Goal: Register for event/course

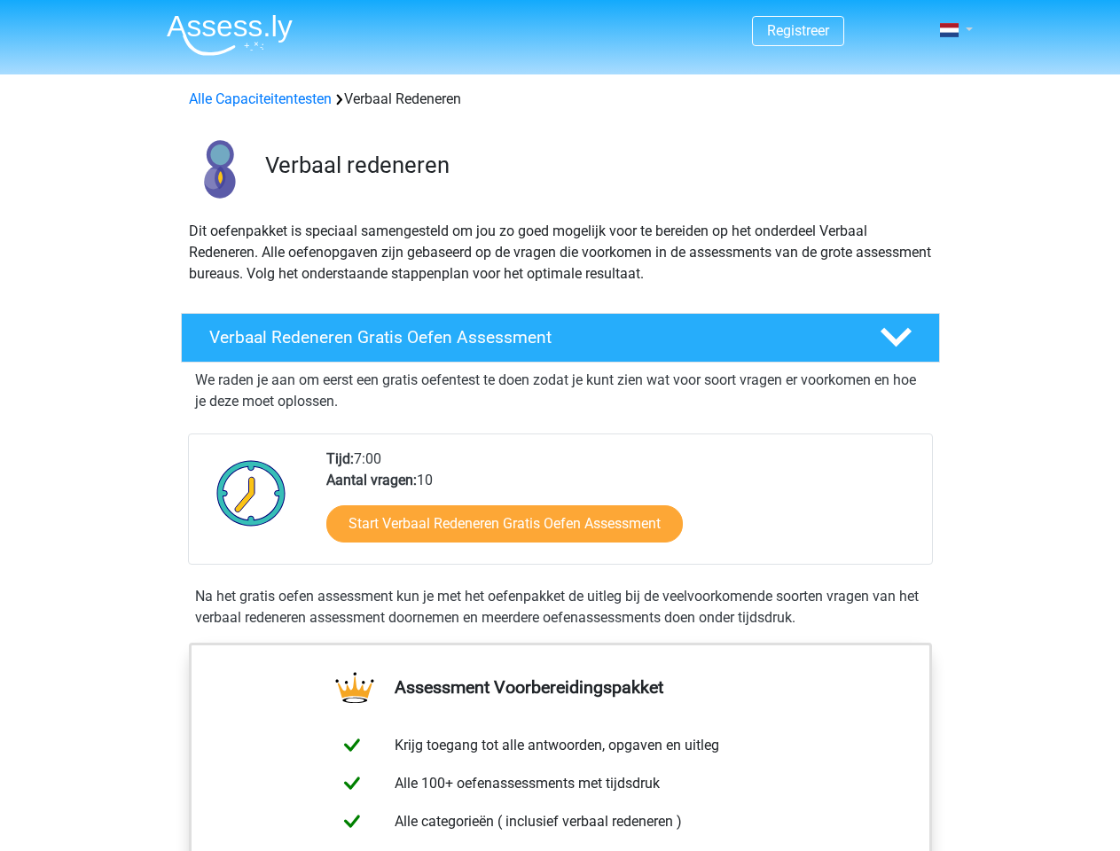
click at [950, 30] on span at bounding box center [949, 30] width 19 height 14
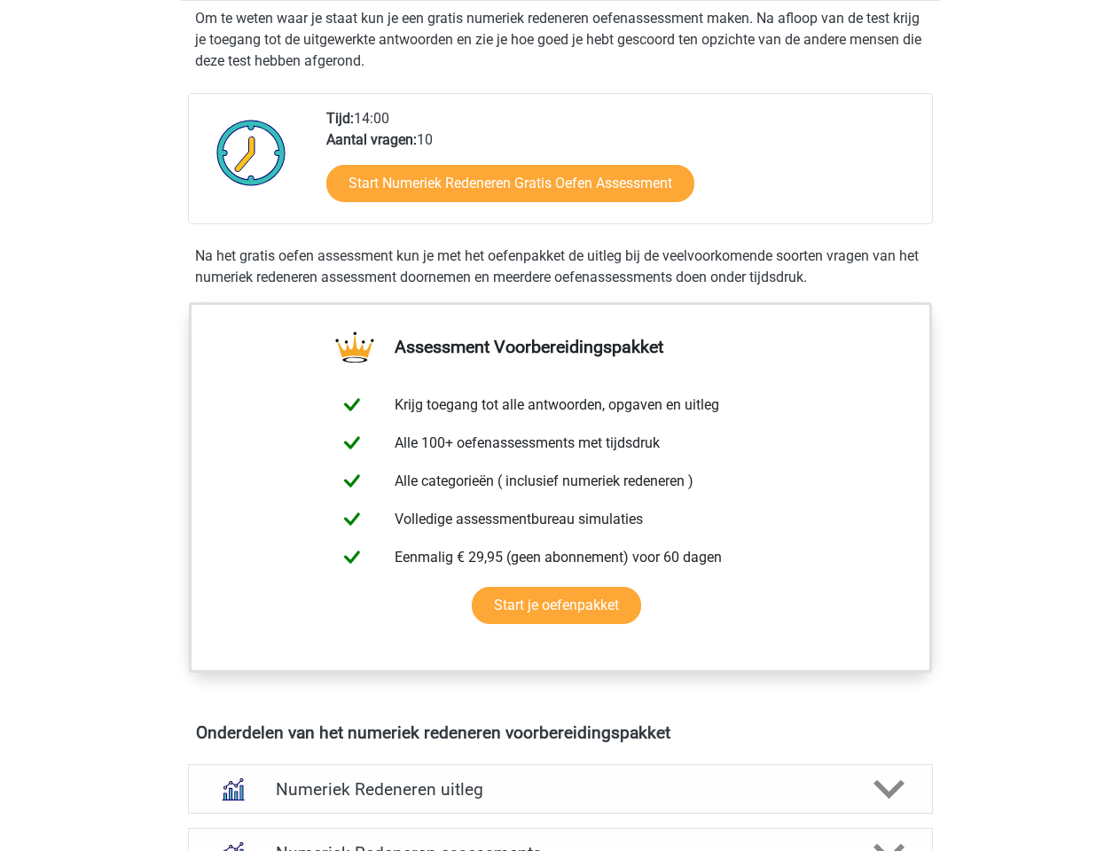
scroll to position [405, 0]
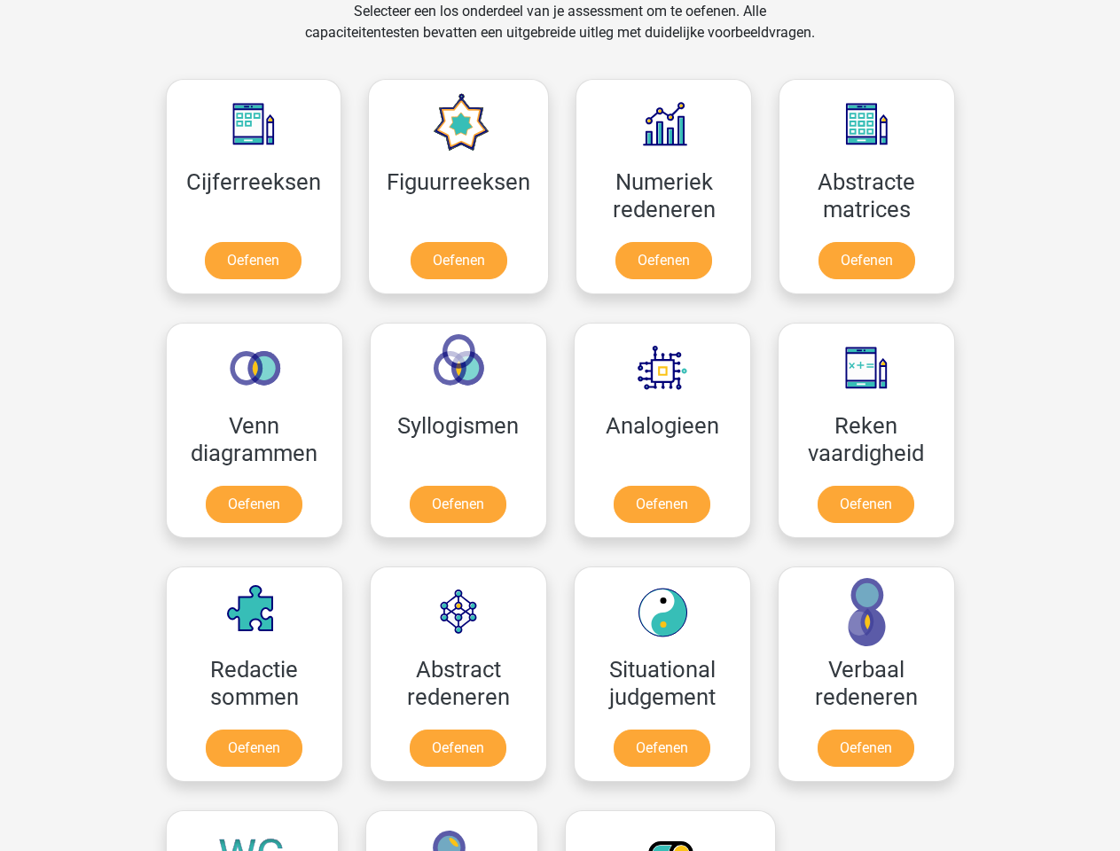
scroll to position [753, 0]
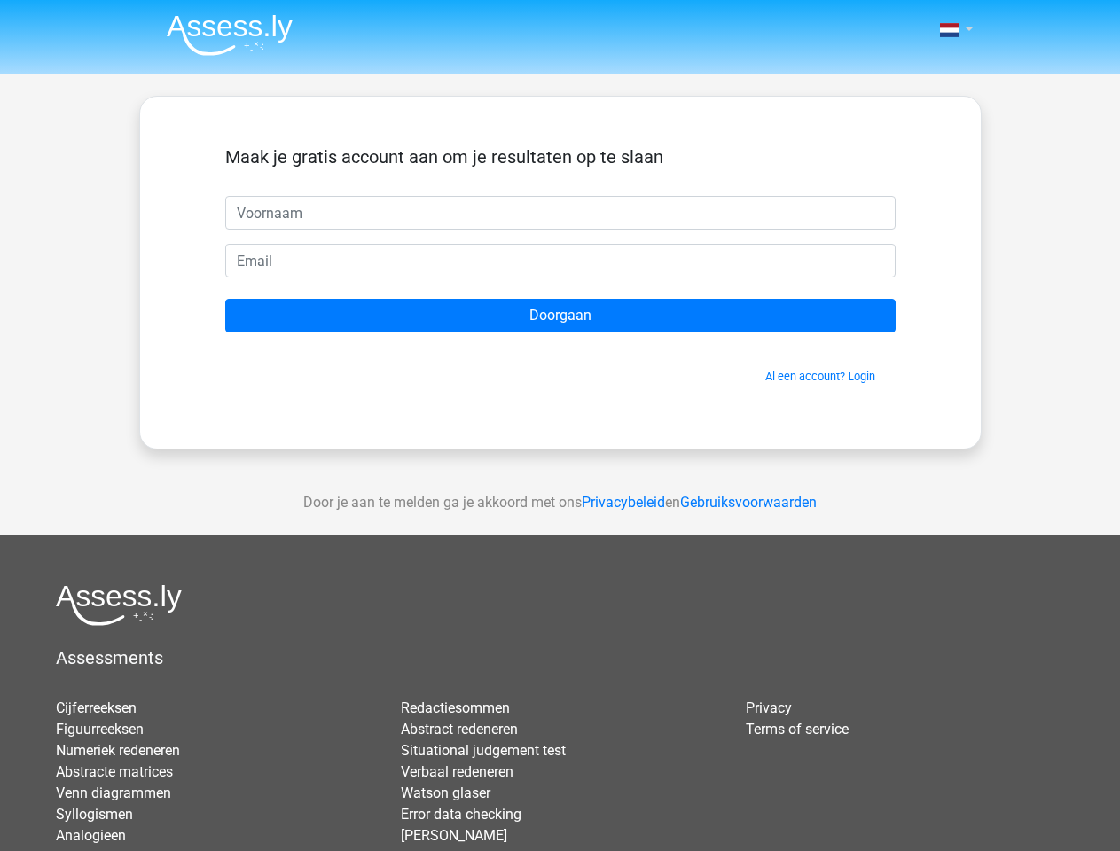
click at [950, 30] on span at bounding box center [949, 30] width 19 height 14
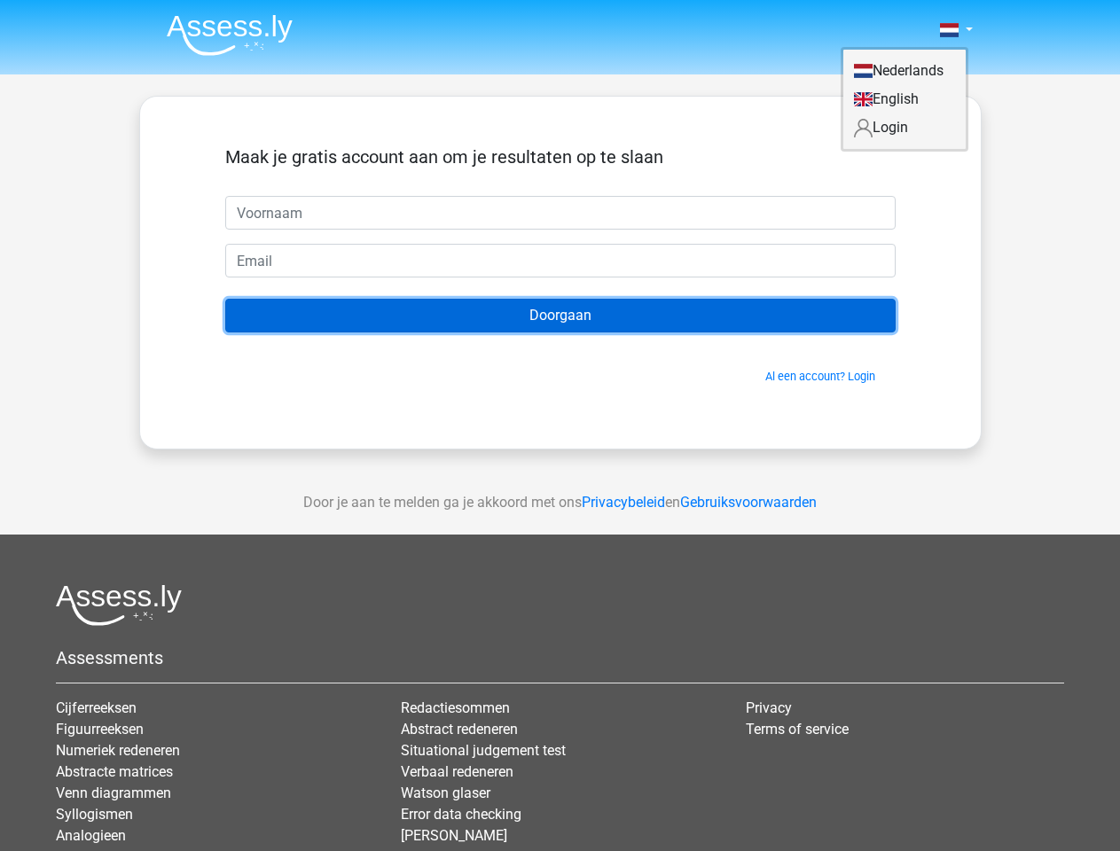
click at [560, 316] on input "Doorgaan" at bounding box center [560, 316] width 670 height 34
